Goal: Task Accomplishment & Management: Manage account settings

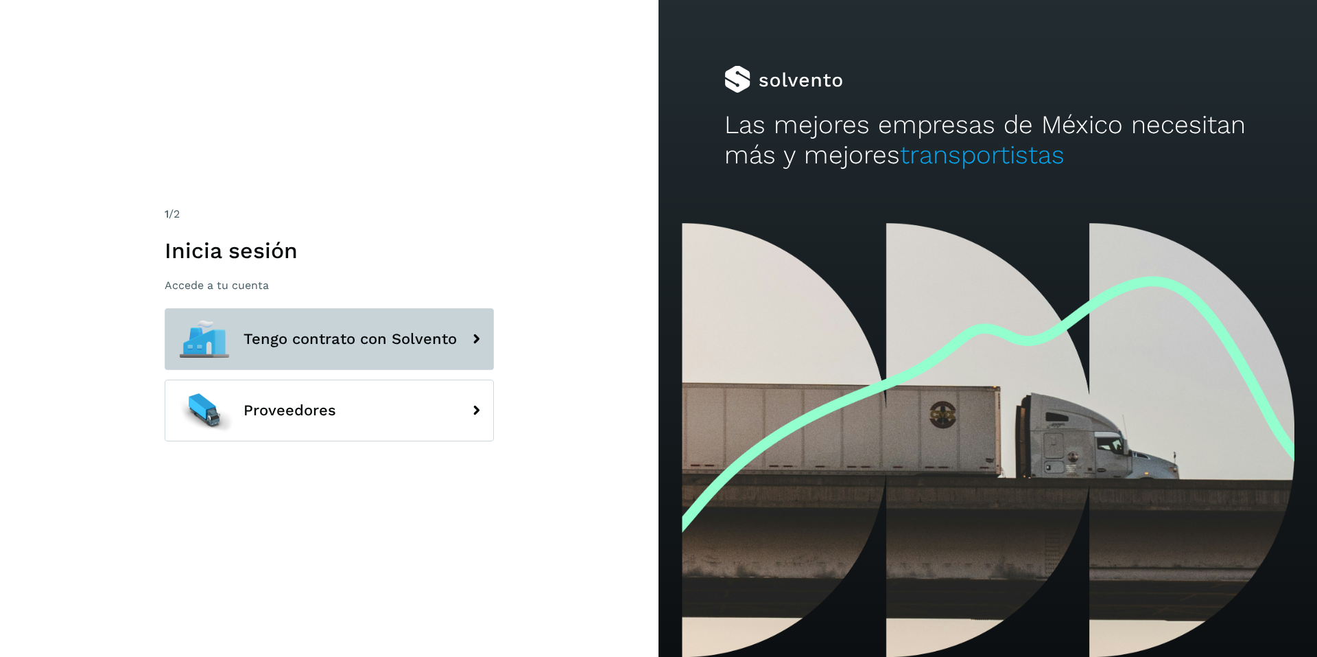
click at [285, 340] on span "Tengo contrato con Solvento" at bounding box center [350, 339] width 213 height 16
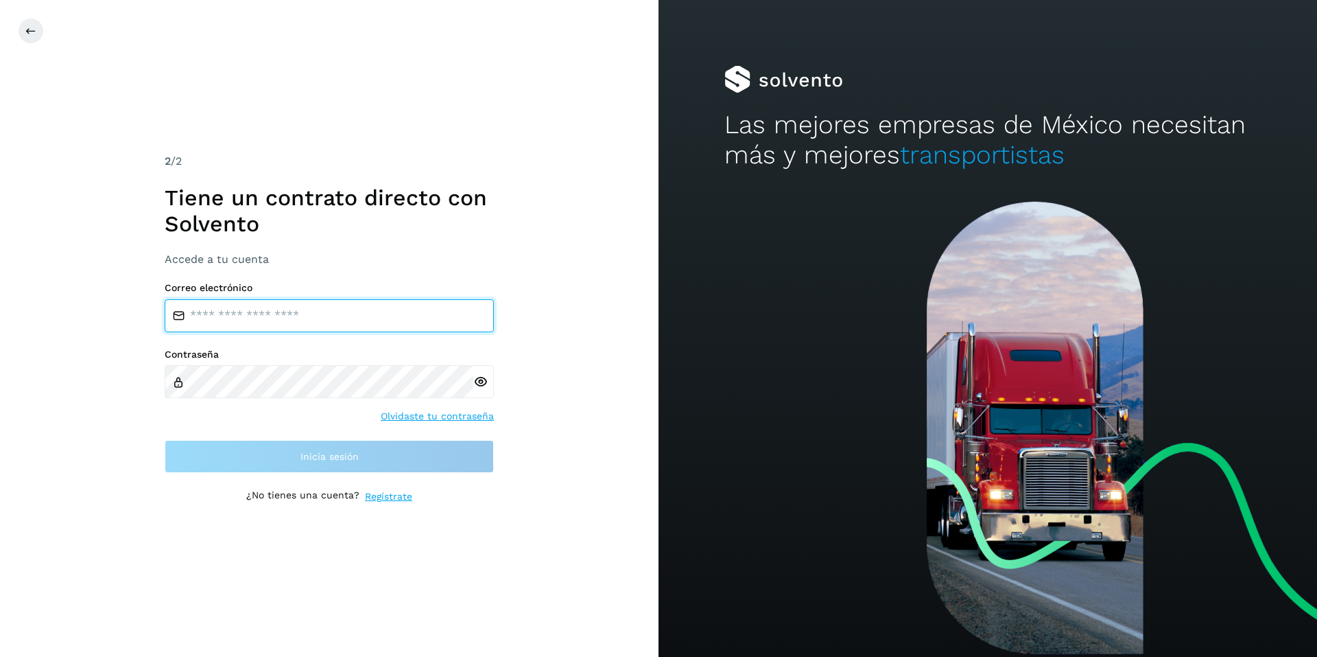
type input "**********"
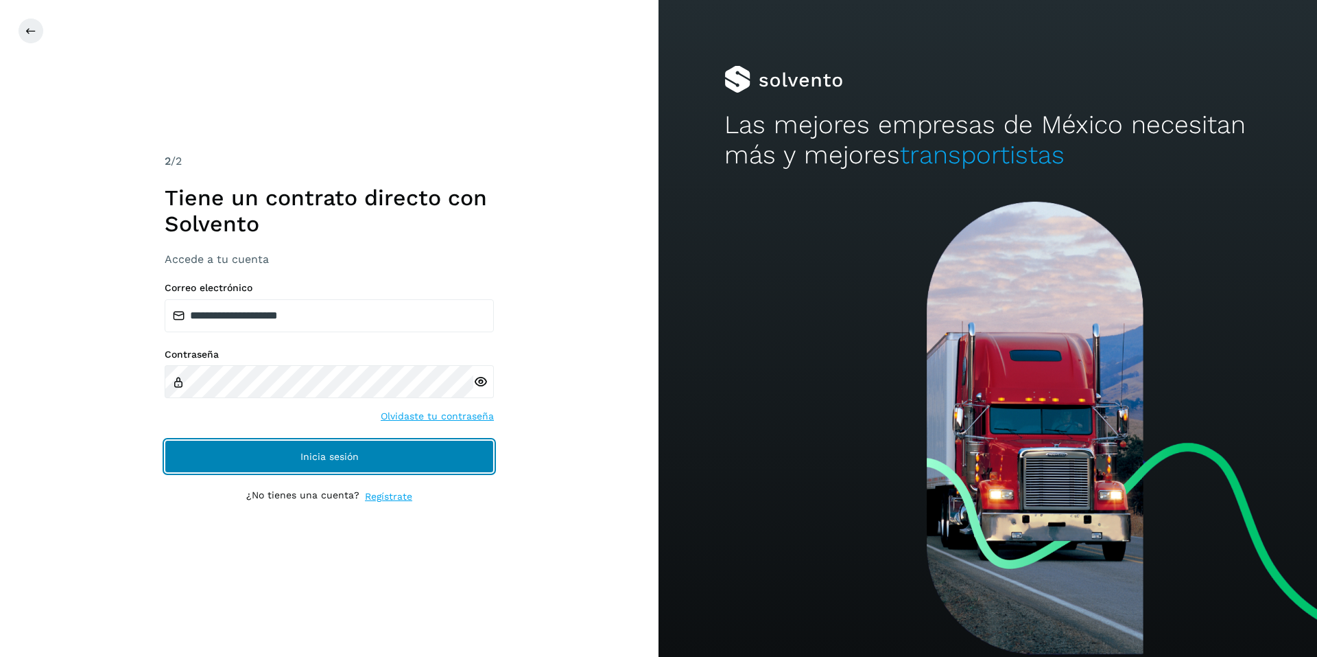
click at [313, 453] on span "Inicia sesión" at bounding box center [329, 456] width 58 height 10
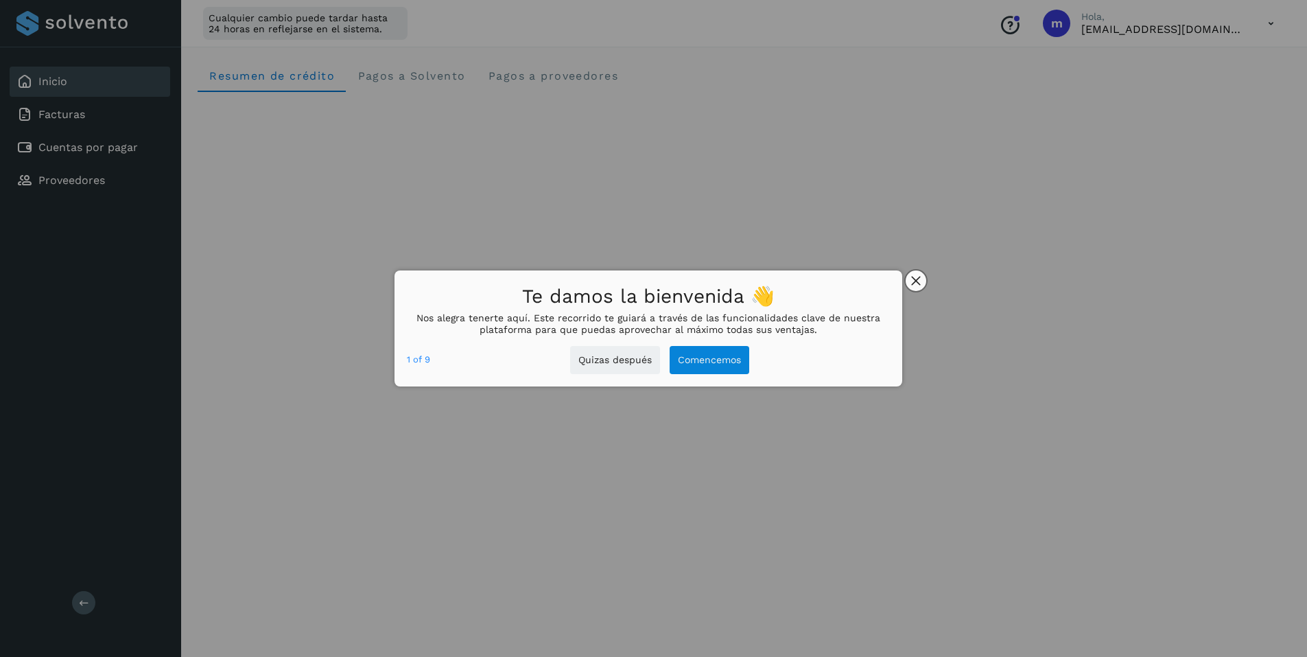
click at [916, 274] on button "close," at bounding box center [916, 280] width 21 height 21
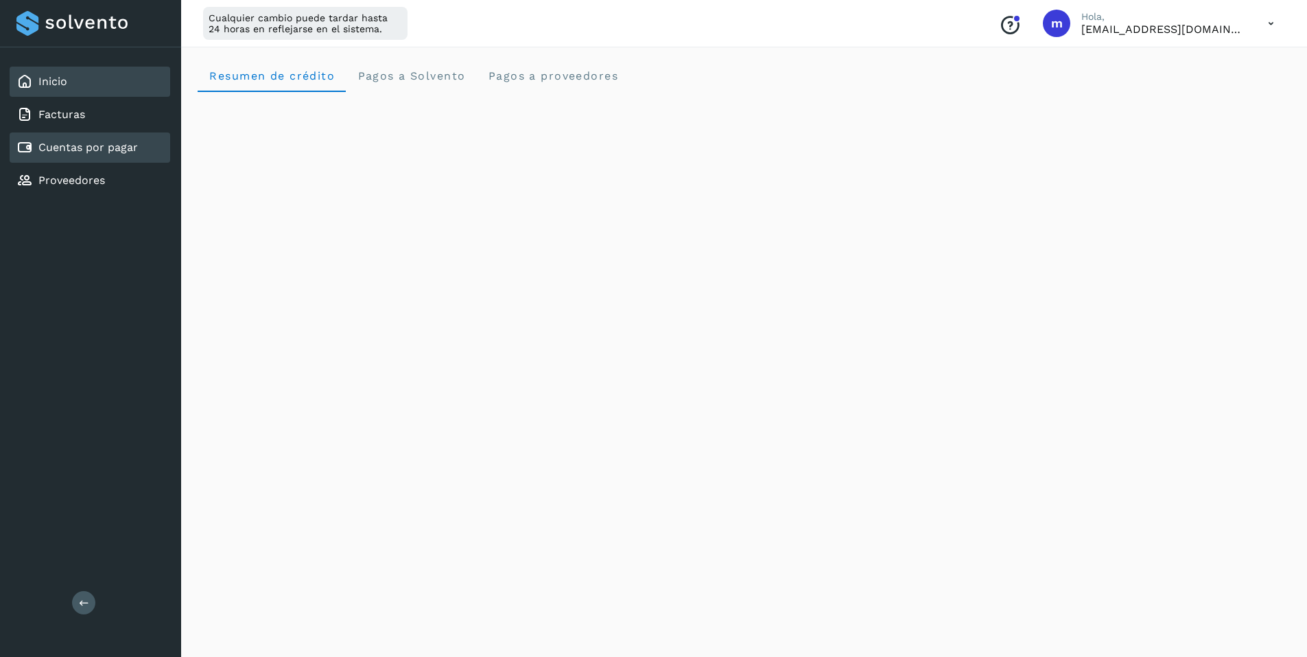
click at [49, 148] on link "Cuentas por pagar" at bounding box center [87, 147] width 99 height 13
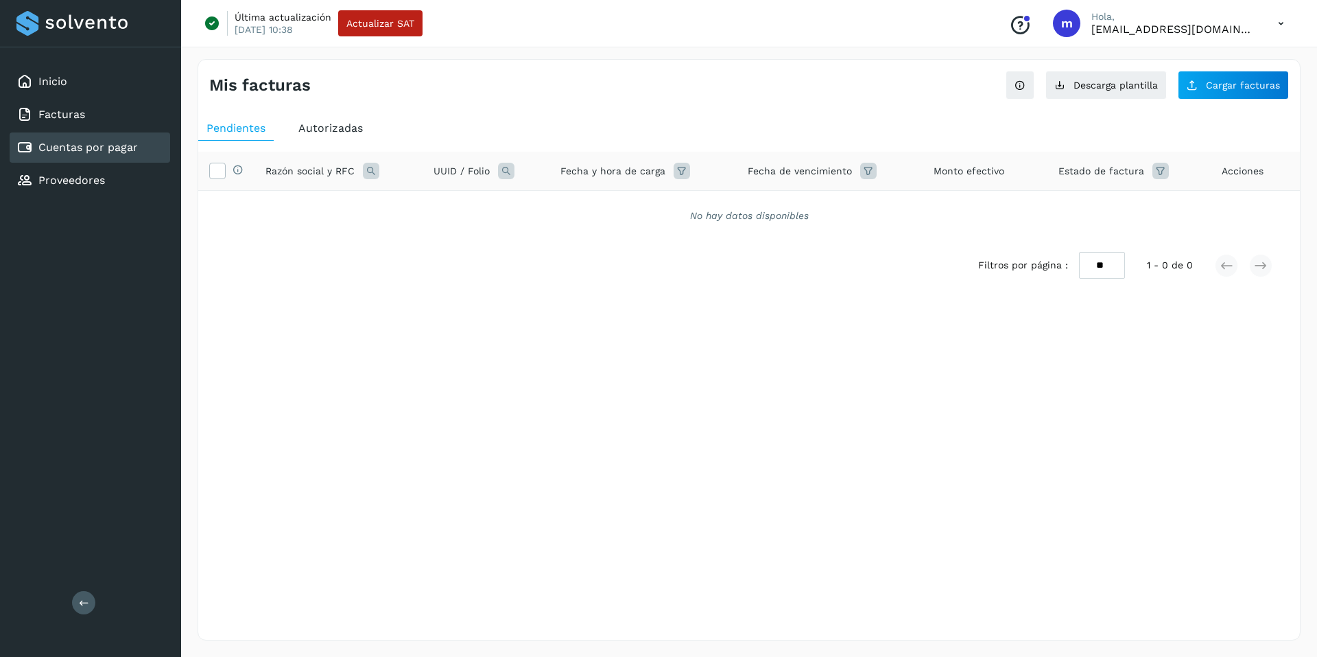
click at [64, 151] on link "Cuentas por pagar" at bounding box center [87, 147] width 99 height 13
click at [51, 77] on link "Inicio" at bounding box center [52, 81] width 29 height 13
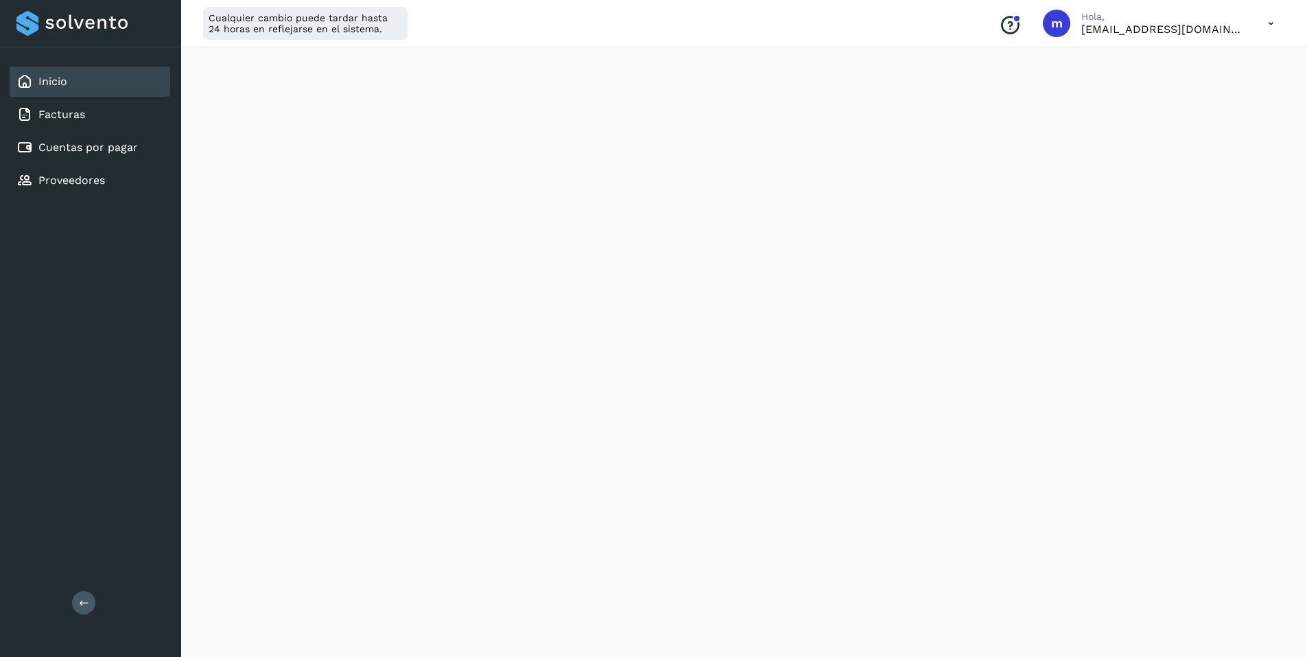
scroll to position [172, 0]
